Goal: Information Seeking & Learning: Learn about a topic

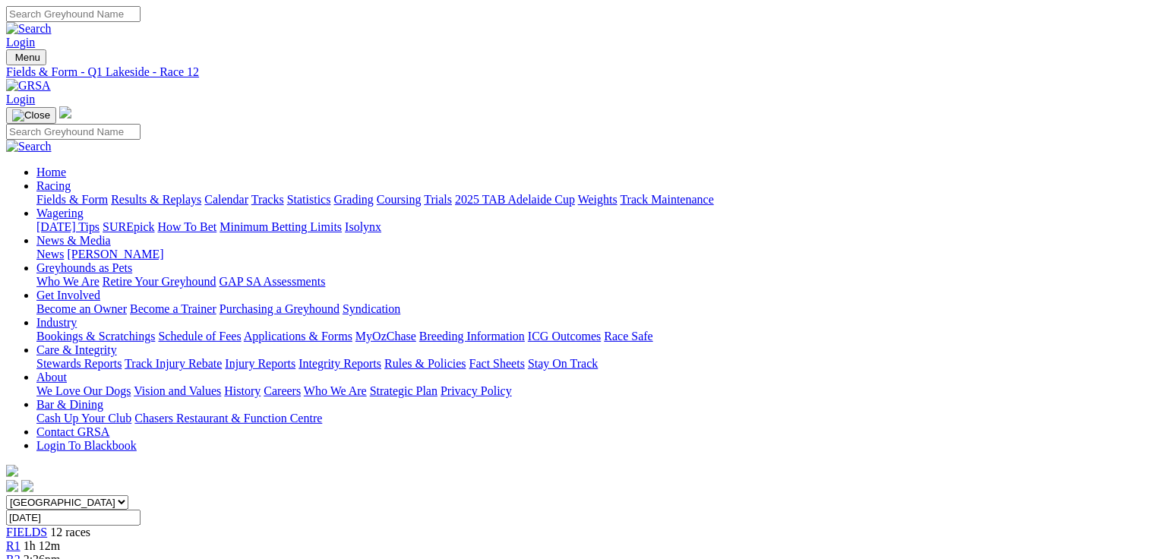
click at [96, 193] on link "Fields & Form" at bounding box center [71, 199] width 71 height 13
select select "QLD"
click at [103, 495] on select "South Australia New South Wales Northern Territory Queensland Tasmania Victoria…" at bounding box center [67, 502] width 122 height 14
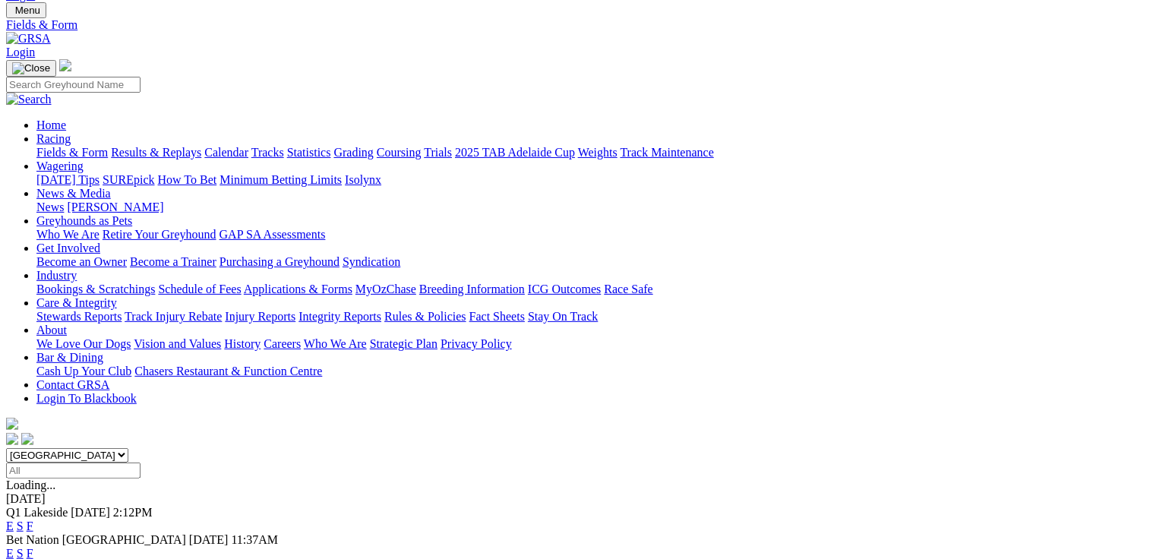
scroll to position [122, 0]
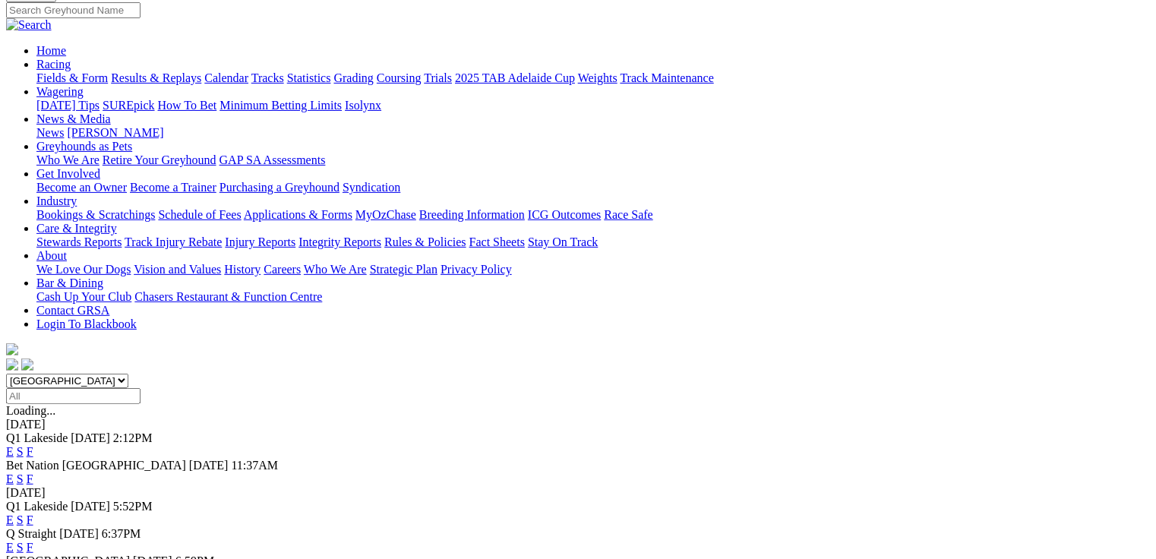
click at [14, 514] on link "E" at bounding box center [10, 520] width 8 height 13
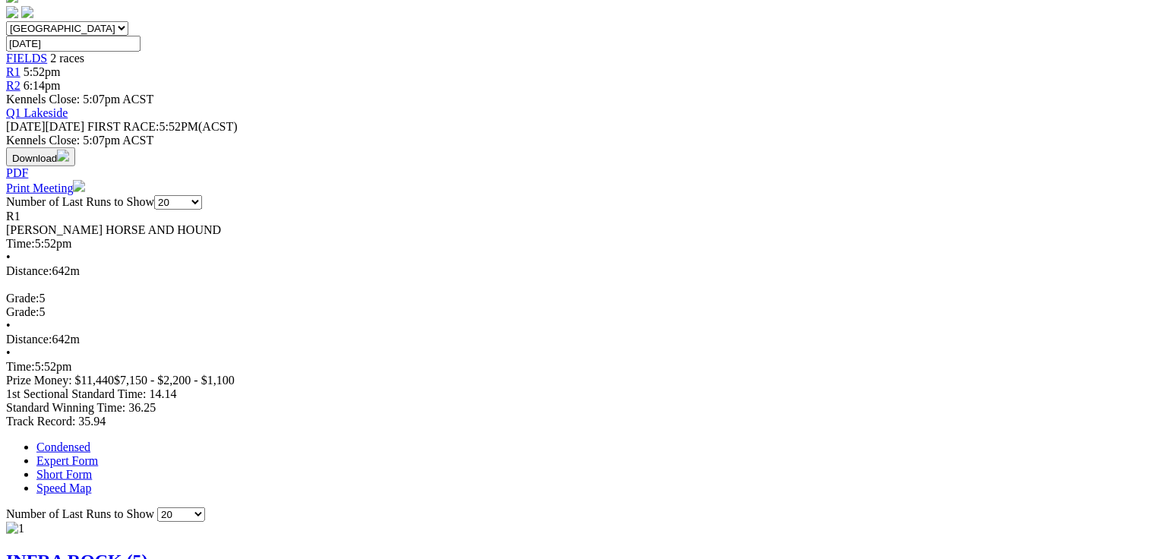
scroll to position [486, 0]
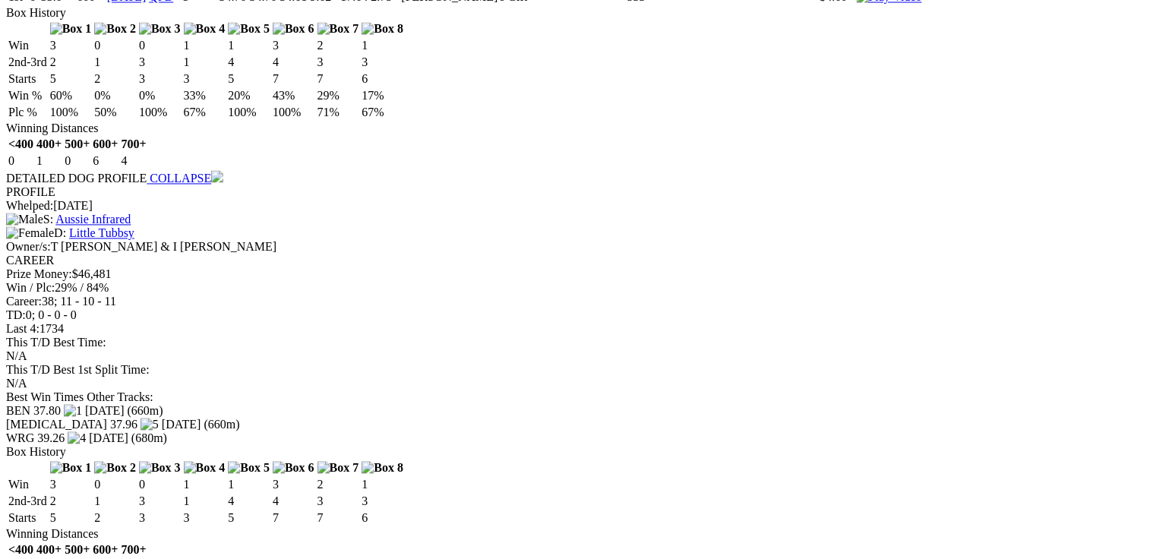
scroll to position [1459, 0]
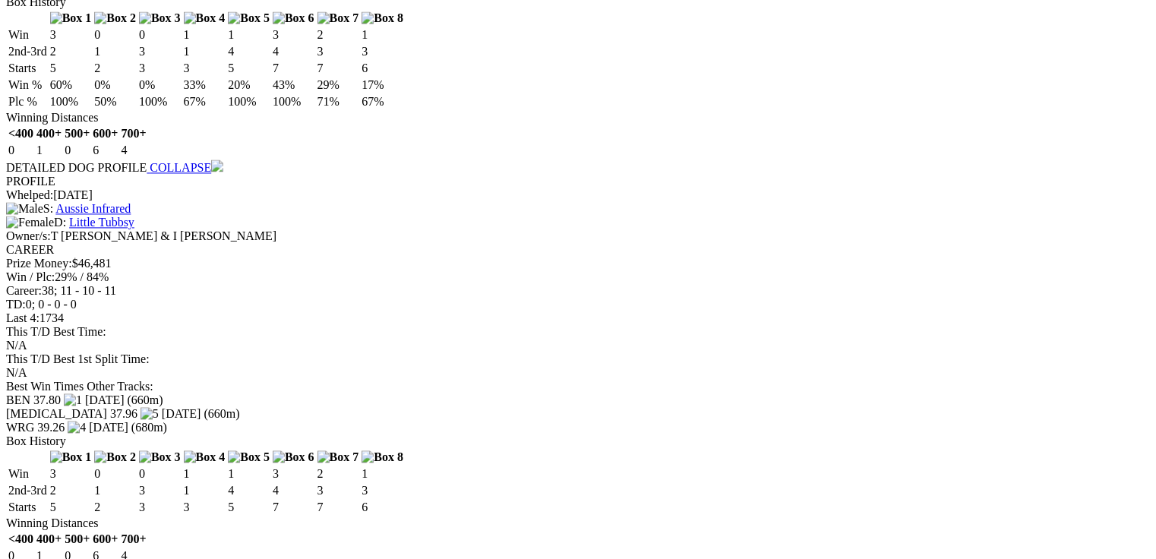
drag, startPoint x: 340, startPoint y: 357, endPoint x: 365, endPoint y: 362, distance: 24.7
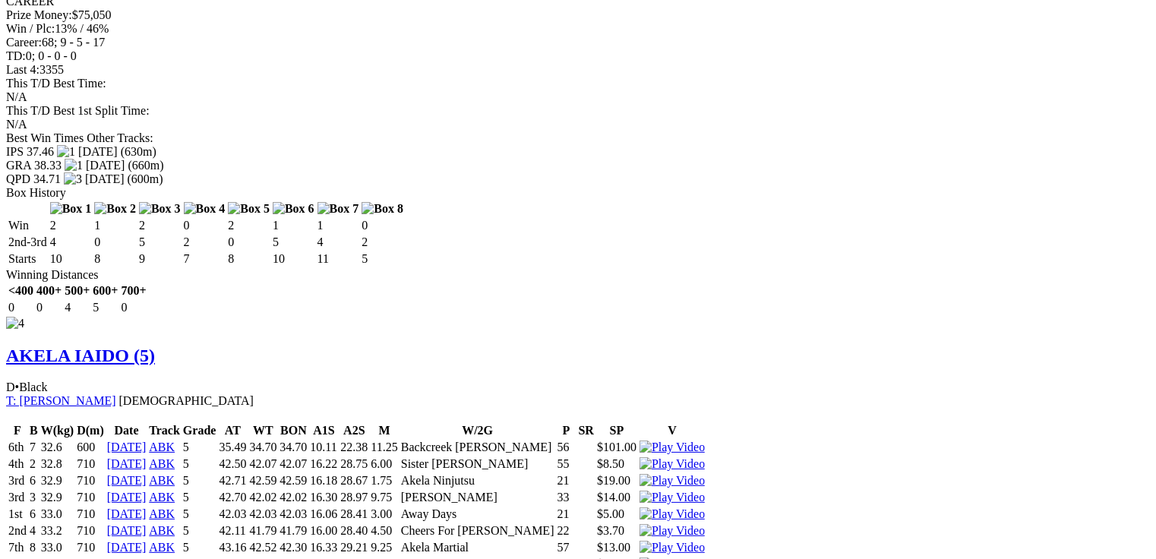
scroll to position [0, 0]
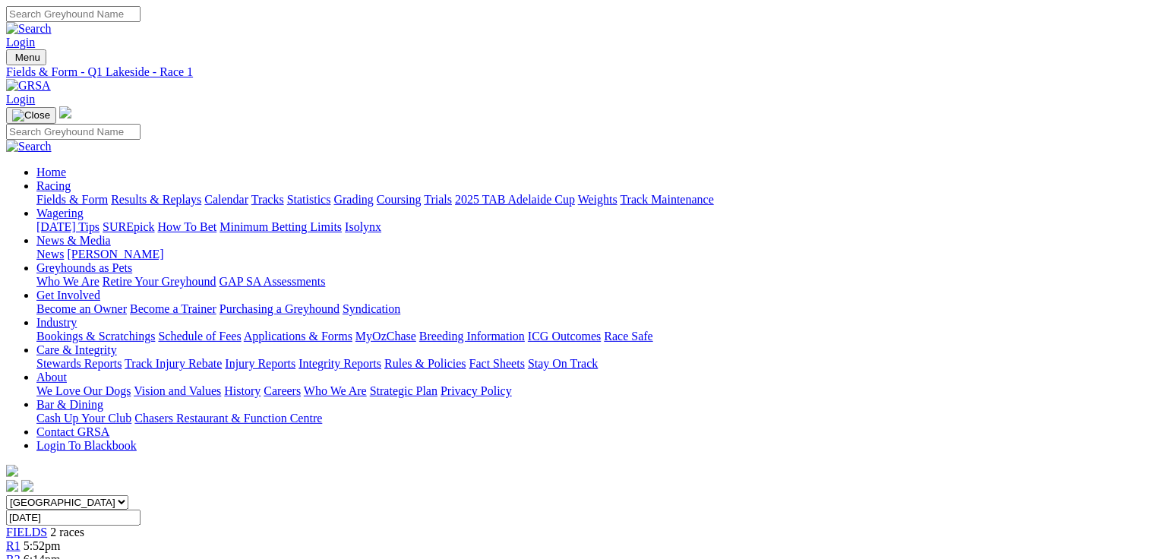
click at [21, 553] on link "R2" at bounding box center [13, 559] width 14 height 13
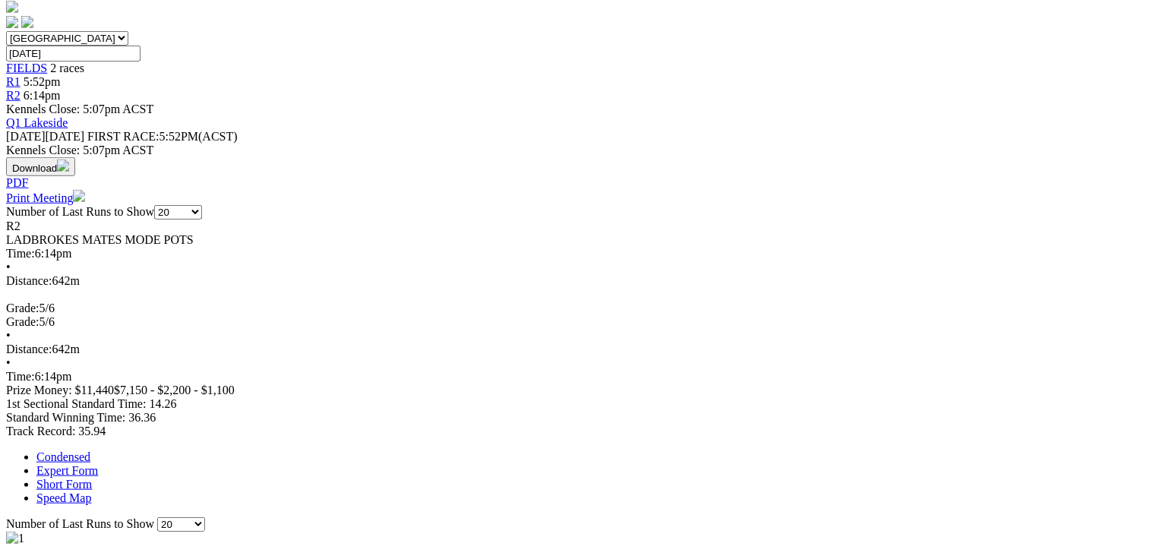
scroll to position [486, 0]
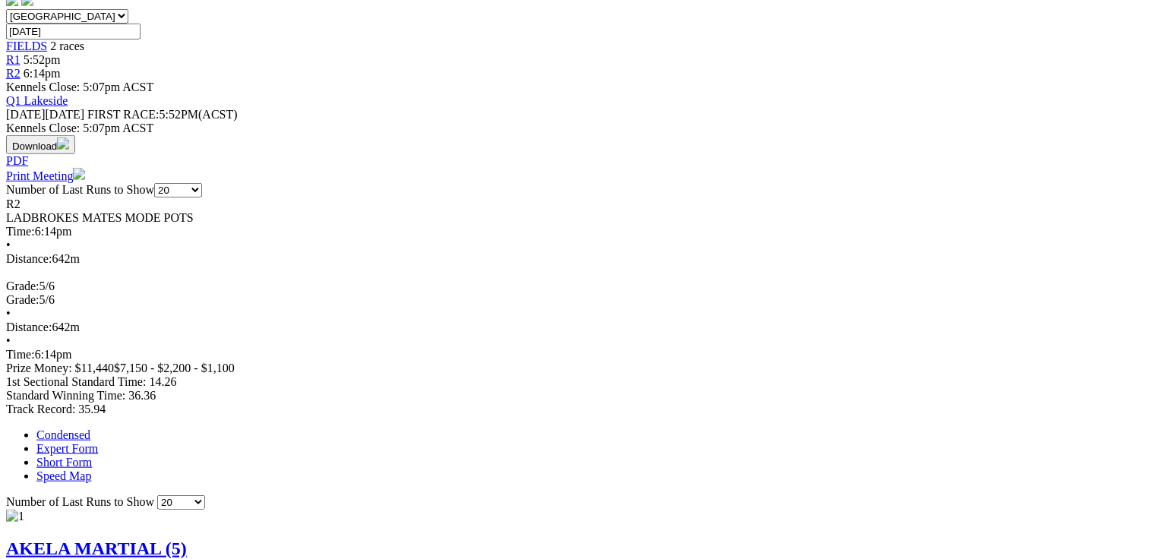
drag, startPoint x: 1009, startPoint y: 438, endPoint x: 1001, endPoint y: 442, distance: 9.2
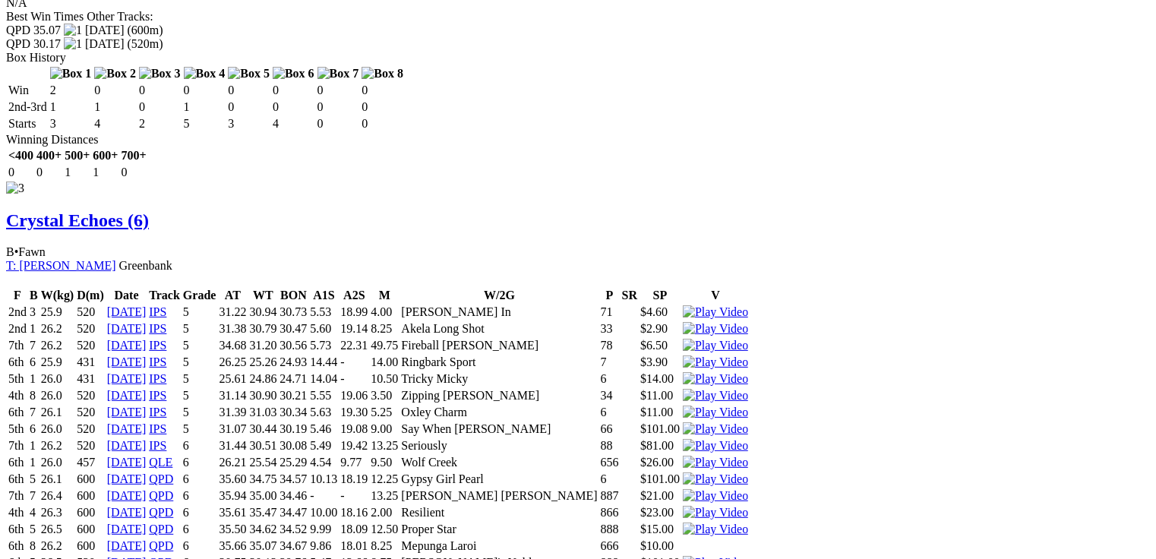
scroll to position [0, 0]
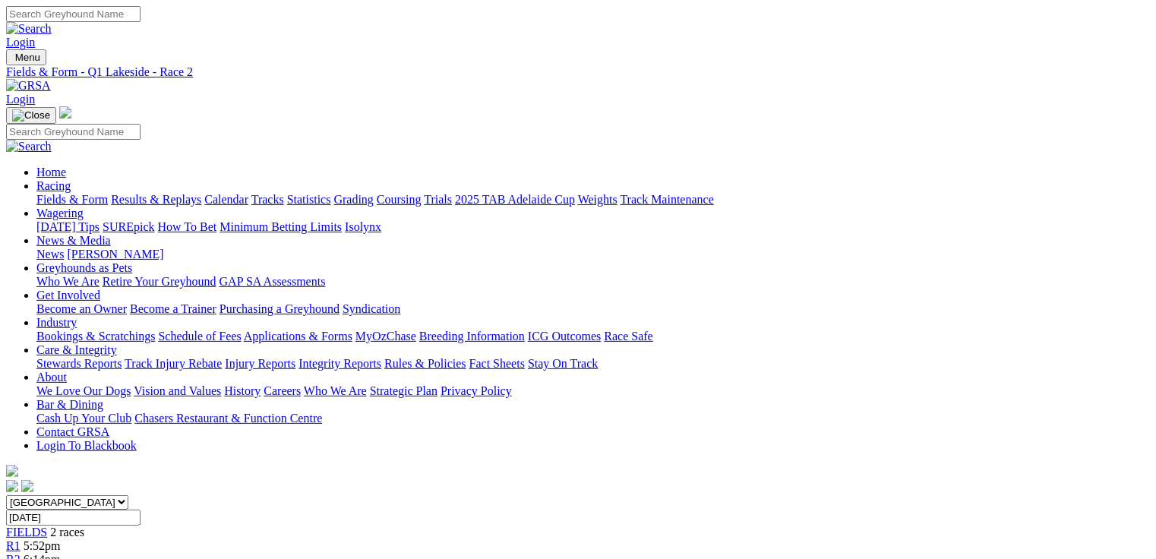
click at [42, 193] on link "Fields & Form" at bounding box center [71, 199] width 71 height 13
drag, startPoint x: 311, startPoint y: 195, endPoint x: 313, endPoint y: 207, distance: 11.6
click at [128, 495] on select "[GEOGRAPHIC_DATA] [GEOGRAPHIC_DATA] [GEOGRAPHIC_DATA] [GEOGRAPHIC_DATA] [GEOGRA…" at bounding box center [67, 502] width 122 height 14
select select "QLD"
click at [103, 495] on select "[GEOGRAPHIC_DATA] [GEOGRAPHIC_DATA] [GEOGRAPHIC_DATA] [GEOGRAPHIC_DATA] [GEOGRA…" at bounding box center [67, 502] width 122 height 14
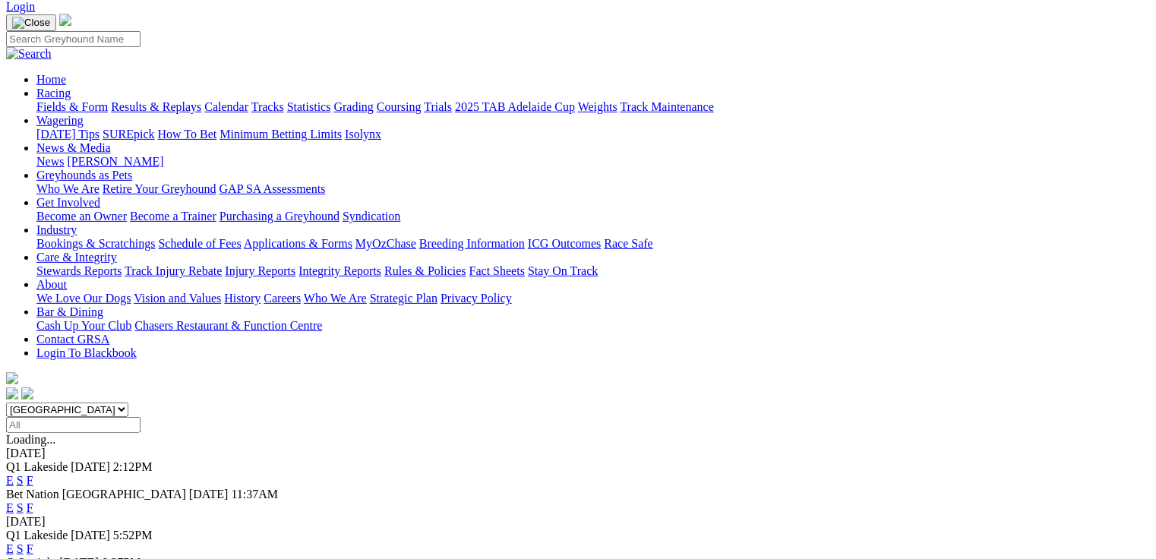
scroll to position [182, 0]
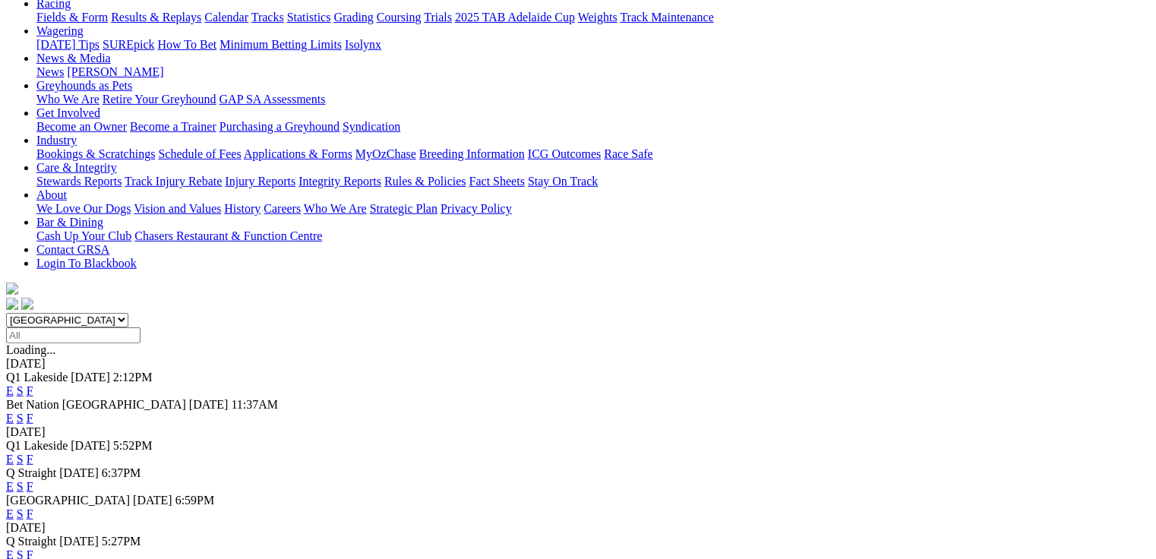
click at [14, 384] on link "E" at bounding box center [10, 390] width 8 height 13
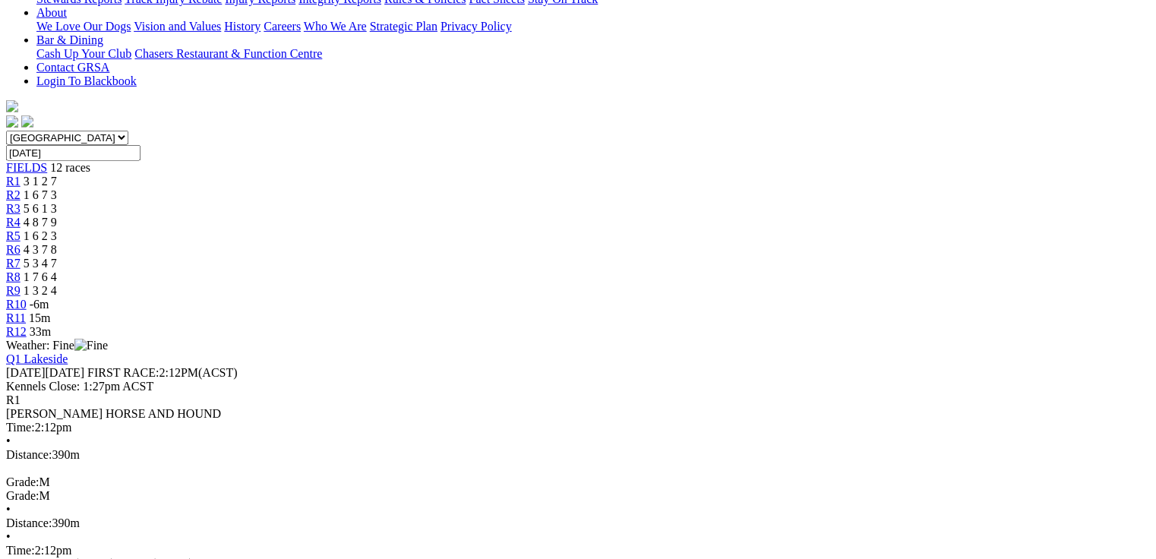
scroll to position [365, 0]
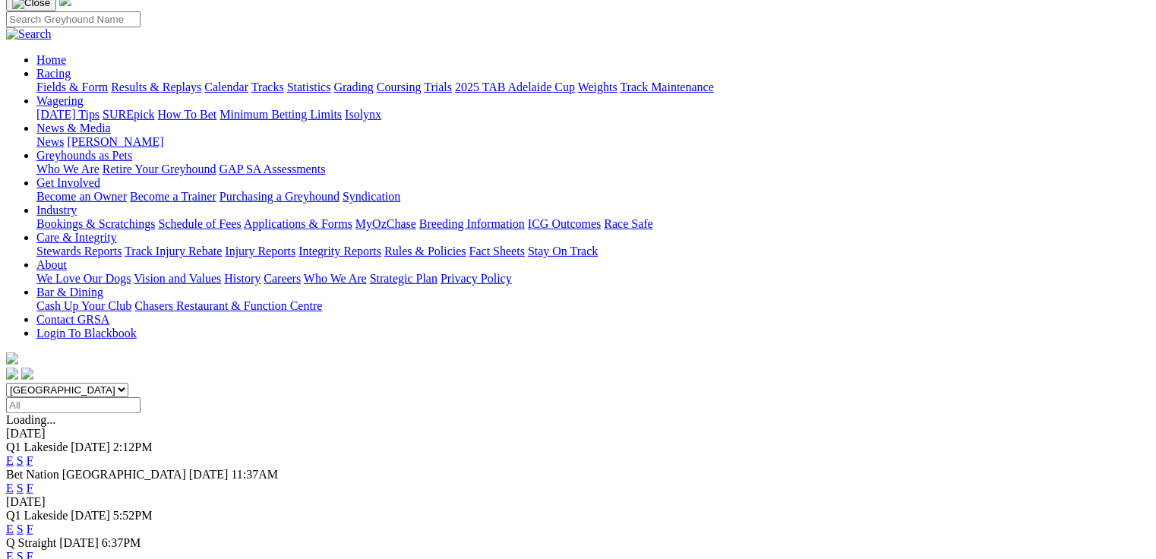
scroll to position [122, 0]
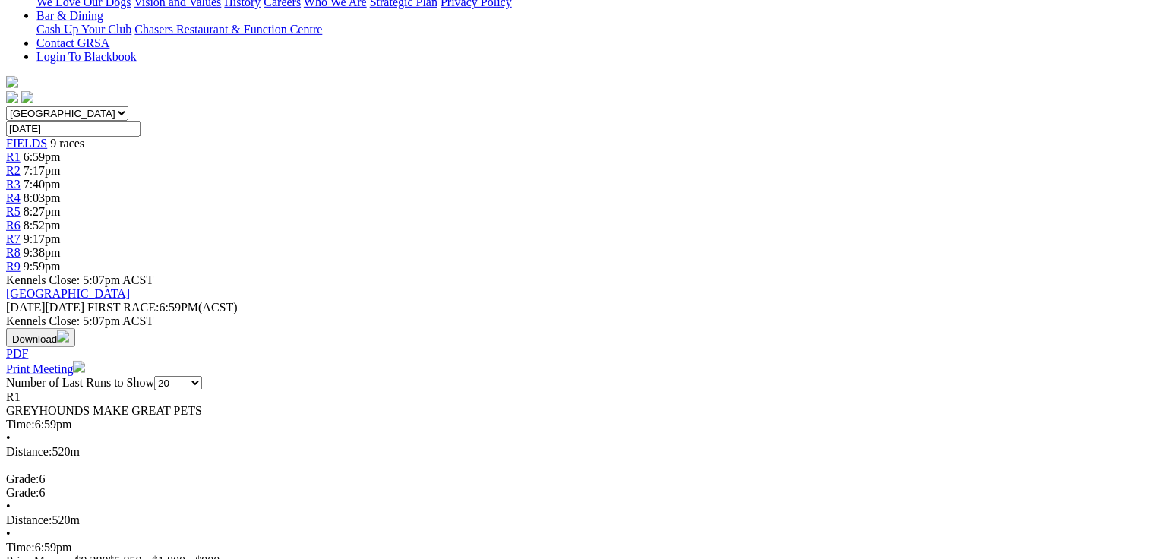
scroll to position [486, 0]
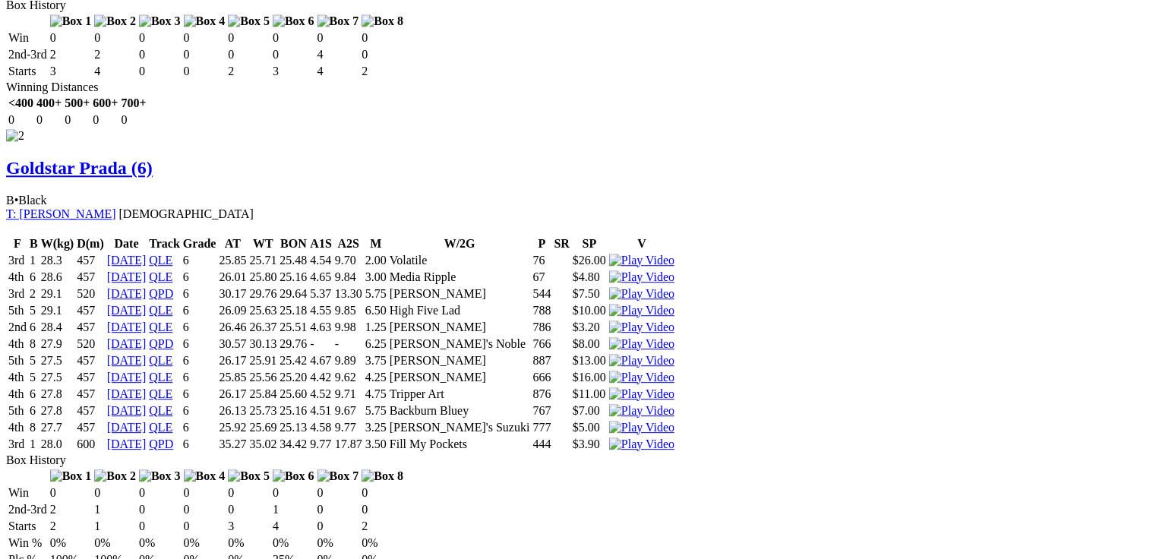
scroll to position [1945, 0]
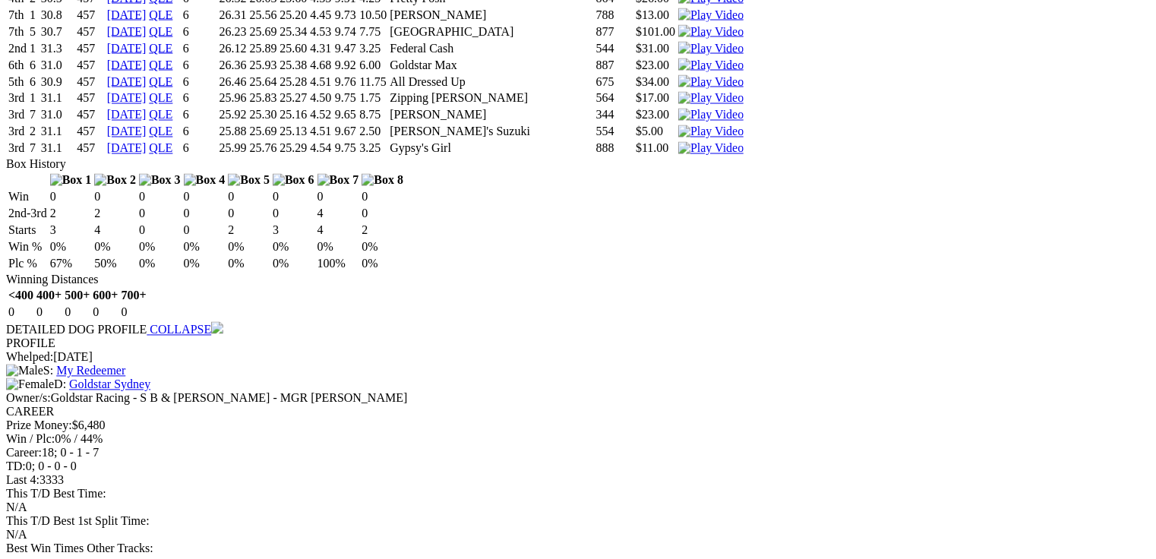
scroll to position [0, 0]
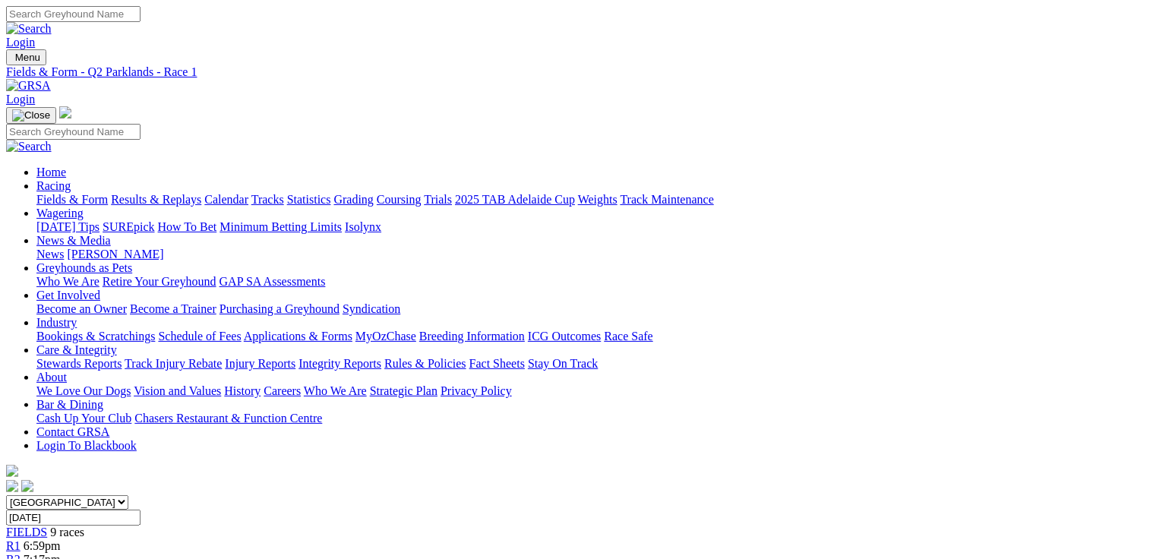
click at [61, 553] on span "7:17pm" at bounding box center [42, 559] width 37 height 13
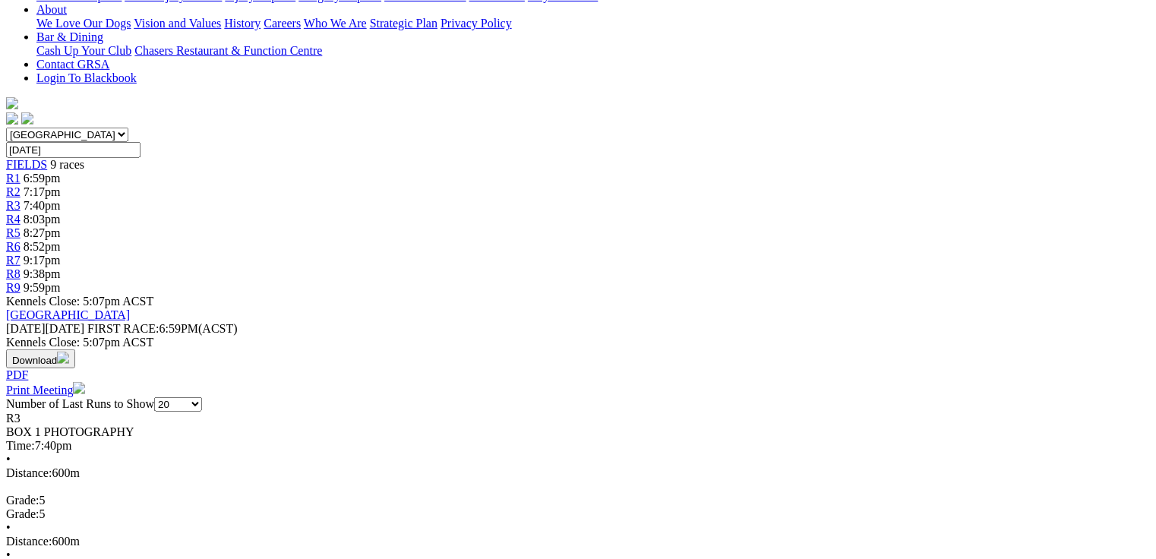
scroll to position [494, 0]
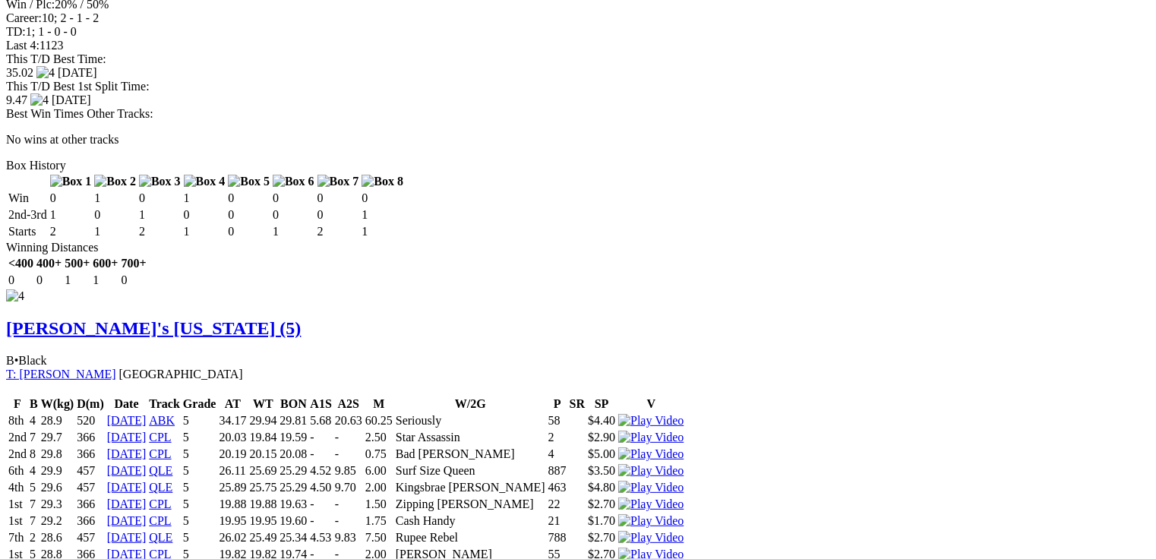
scroll to position [0, 0]
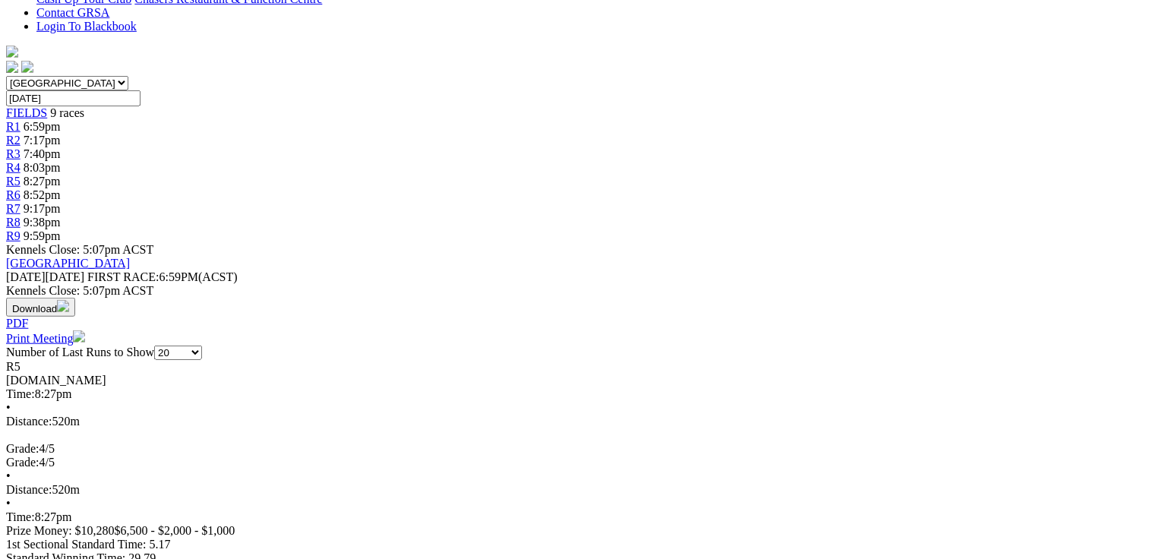
scroll to position [425, 0]
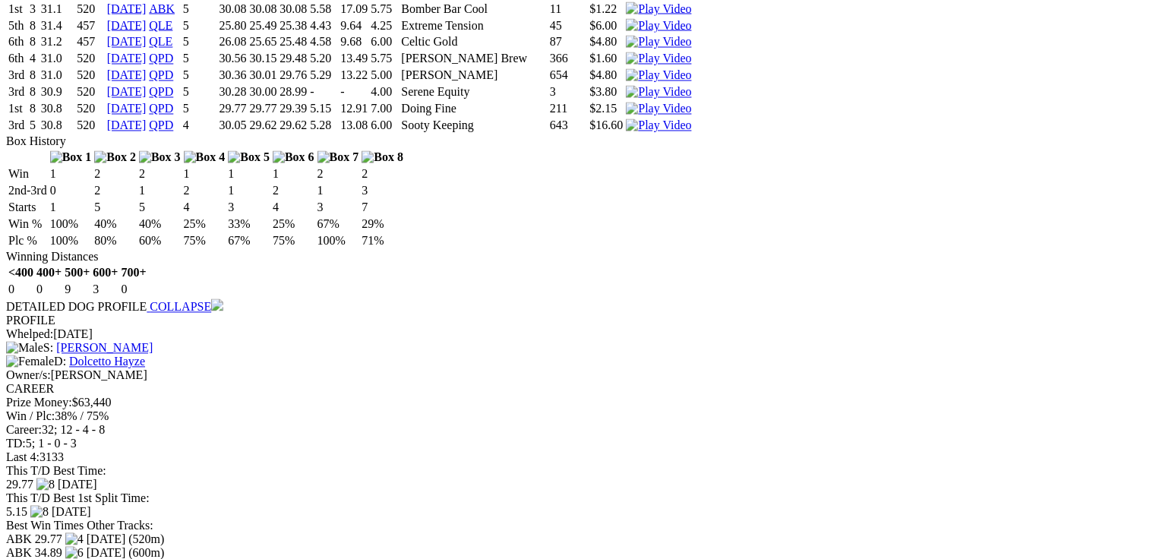
scroll to position [0, 0]
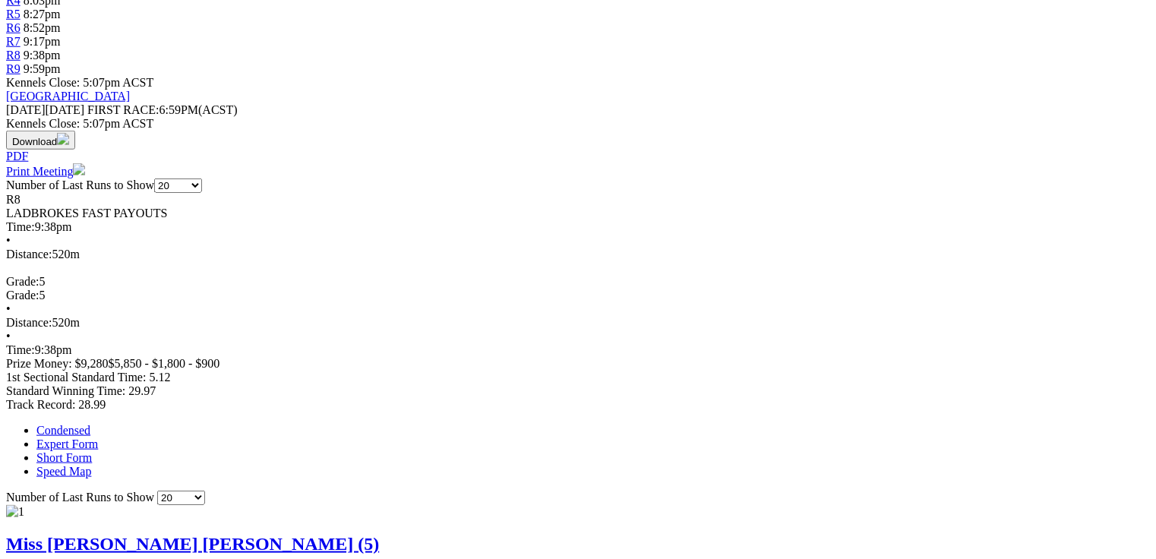
scroll to position [608, 0]
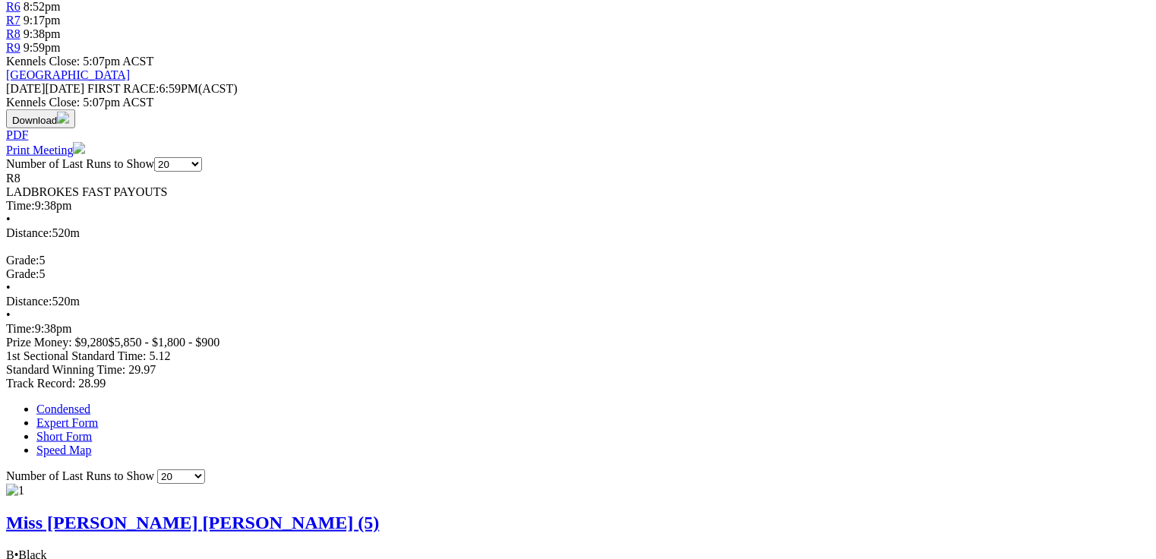
drag, startPoint x: 344, startPoint y: 292, endPoint x: 375, endPoint y: 293, distance: 30.4
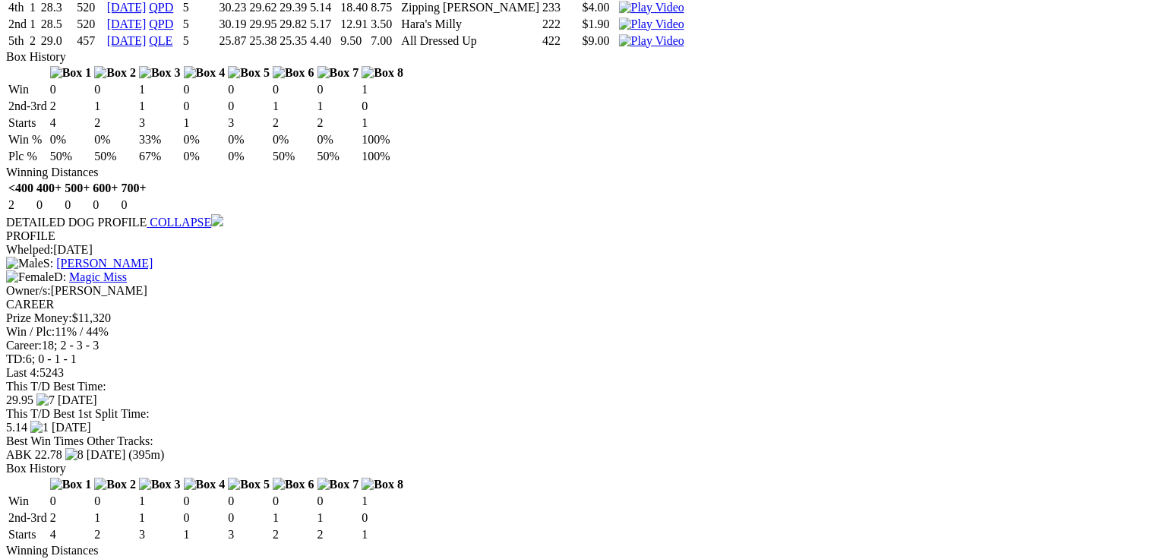
scroll to position [2492, 0]
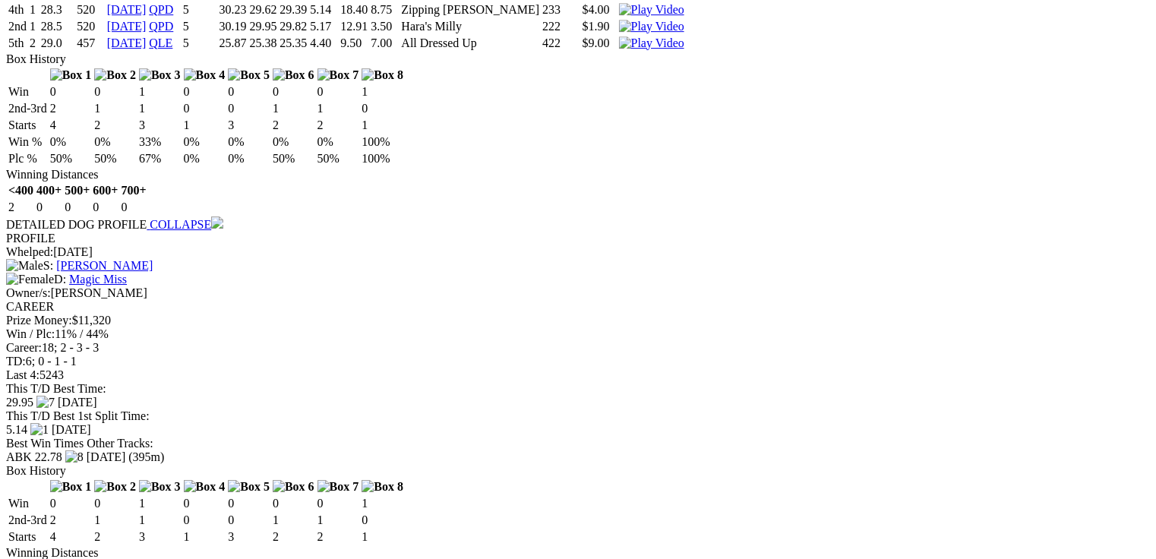
drag, startPoint x: 343, startPoint y: 393, endPoint x: 365, endPoint y: 388, distance: 21.8
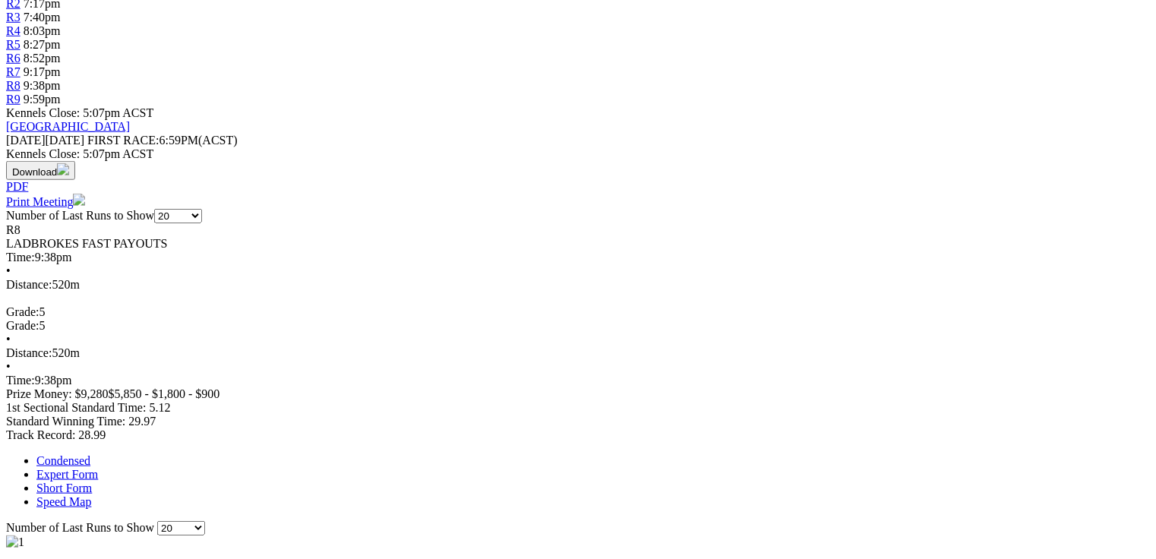
scroll to position [550, 0]
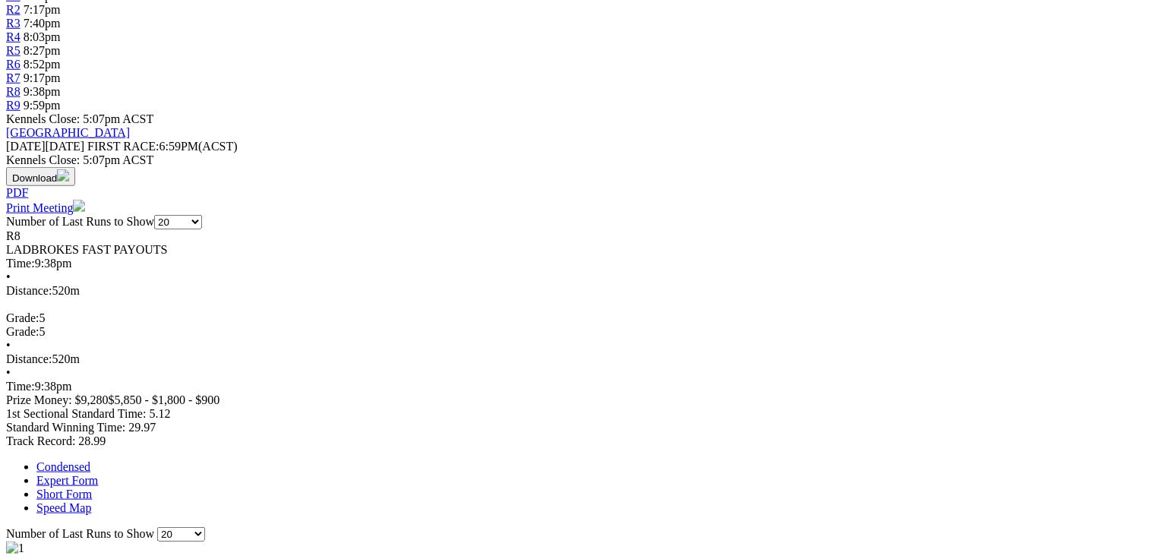
scroll to position [125, 0]
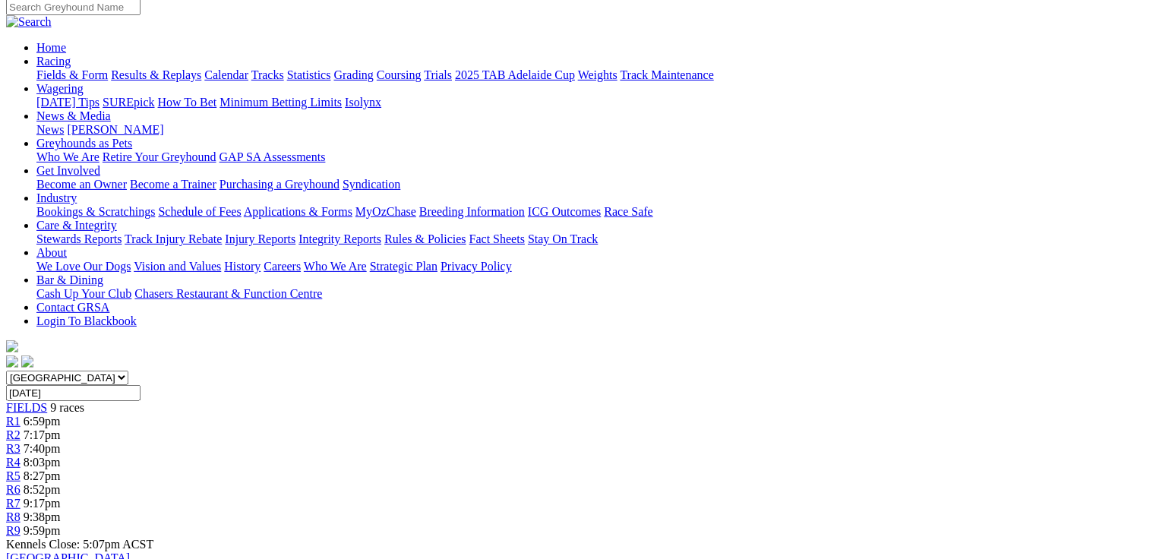
click at [21, 524] on link "R9" at bounding box center [13, 530] width 14 height 13
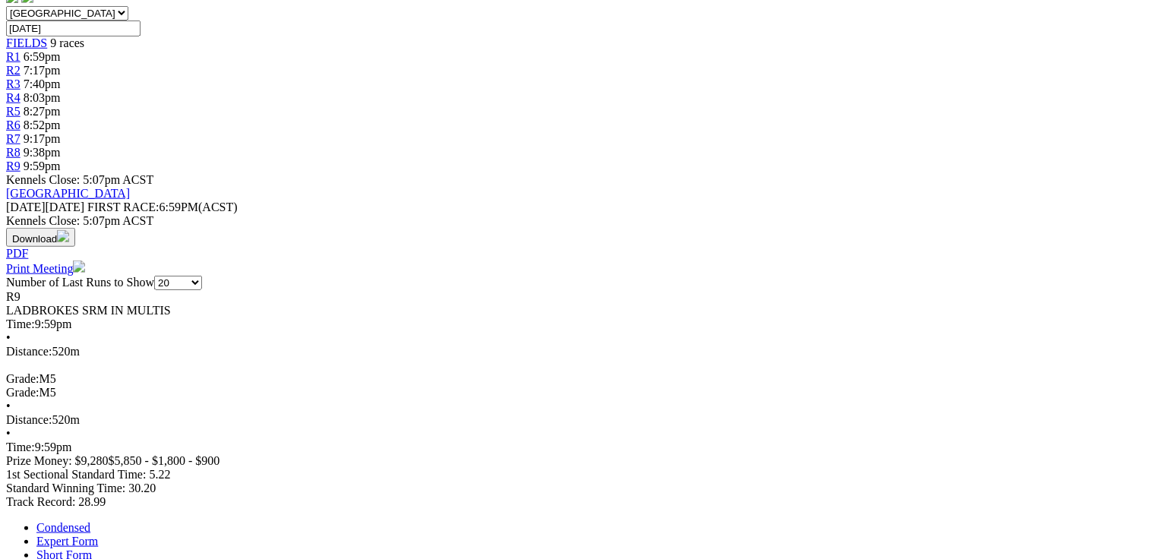
scroll to position [506, 0]
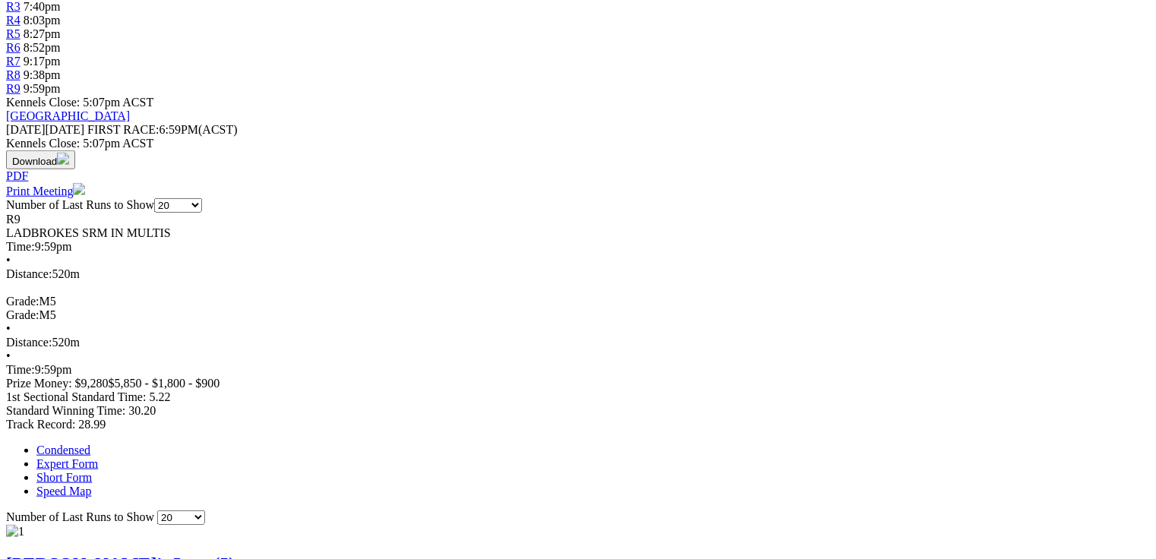
scroll to position [544, 0]
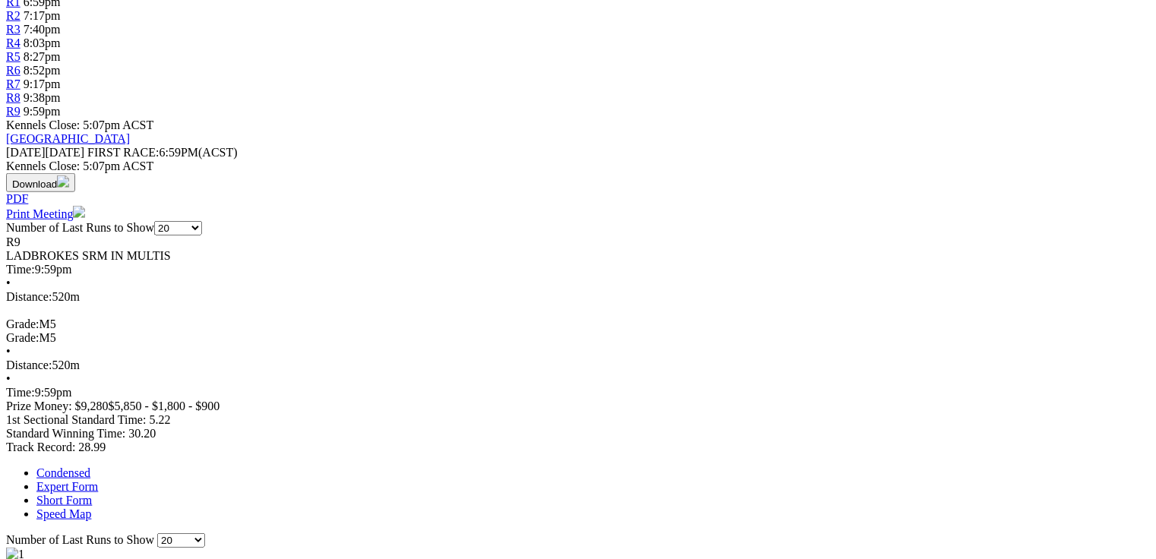
drag, startPoint x: 346, startPoint y: 340, endPoint x: 365, endPoint y: 343, distance: 18.4
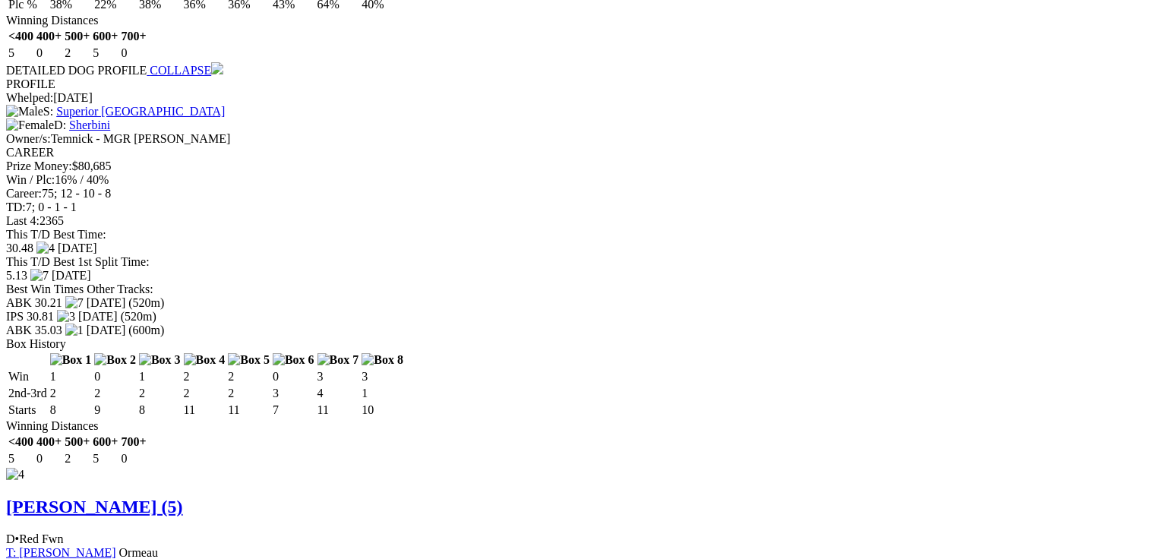
scroll to position [3765, 0]
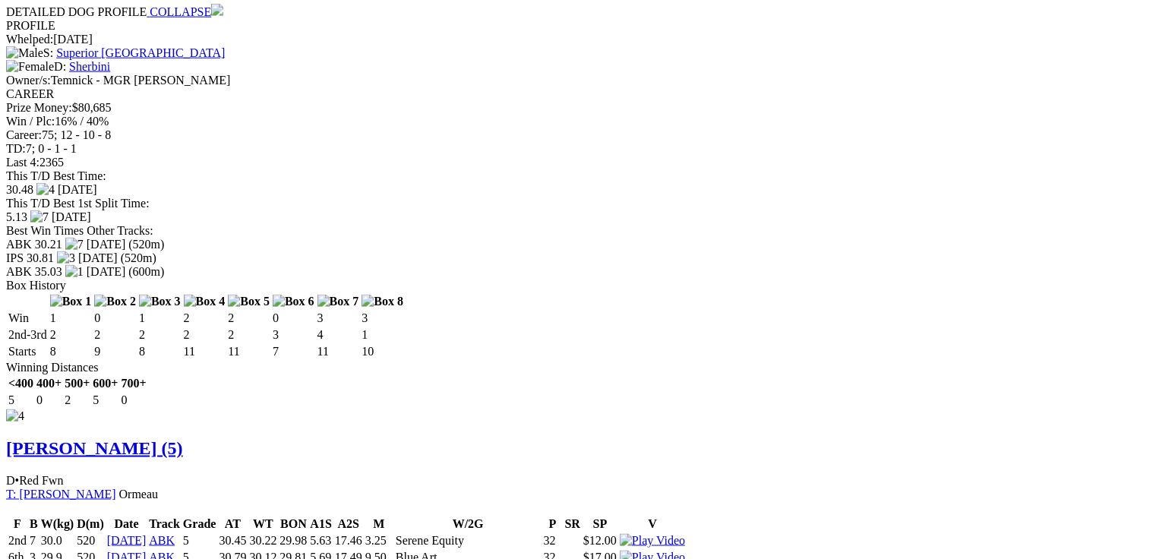
drag, startPoint x: 450, startPoint y: 403, endPoint x: 470, endPoint y: 409, distance: 20.7
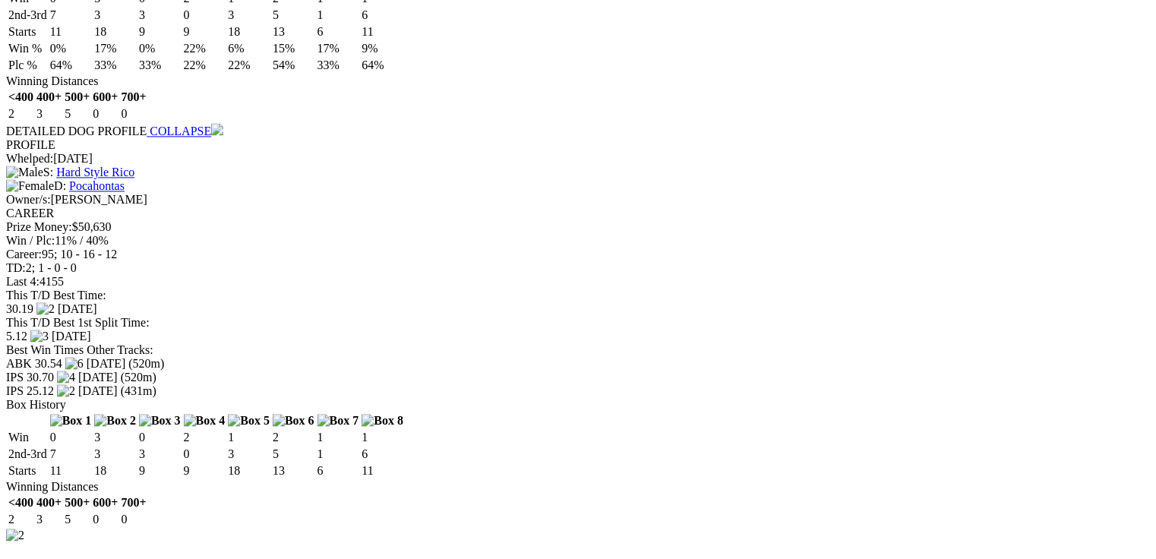
scroll to position [0, 0]
